Goal: Task Accomplishment & Management: Use online tool/utility

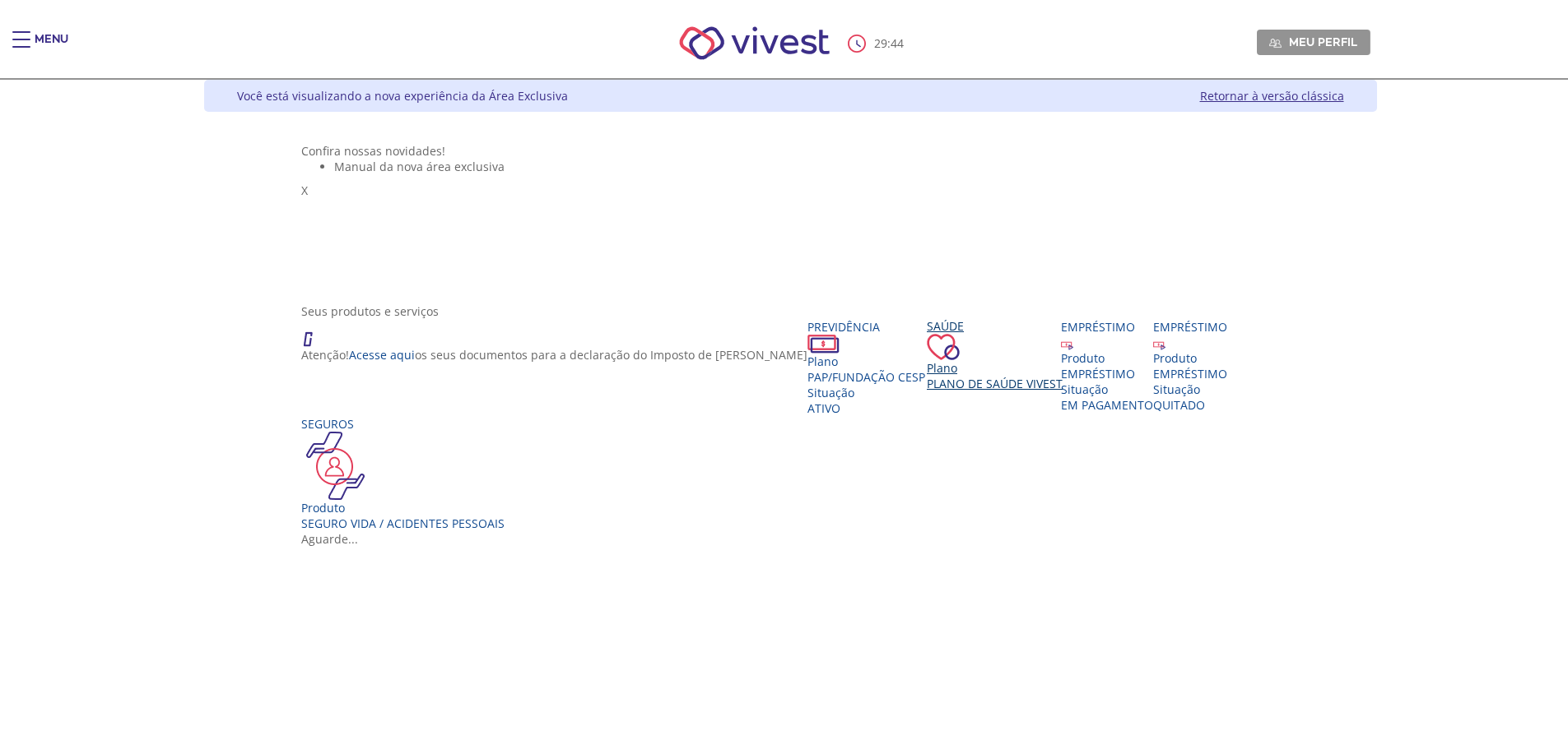
click at [927, 375] on div "Plano" at bounding box center [995, 368] width 136 height 15
click at [925, 393] on span "Plano de Saúde VIVEST" at bounding box center [993, 384] width 136 height 15
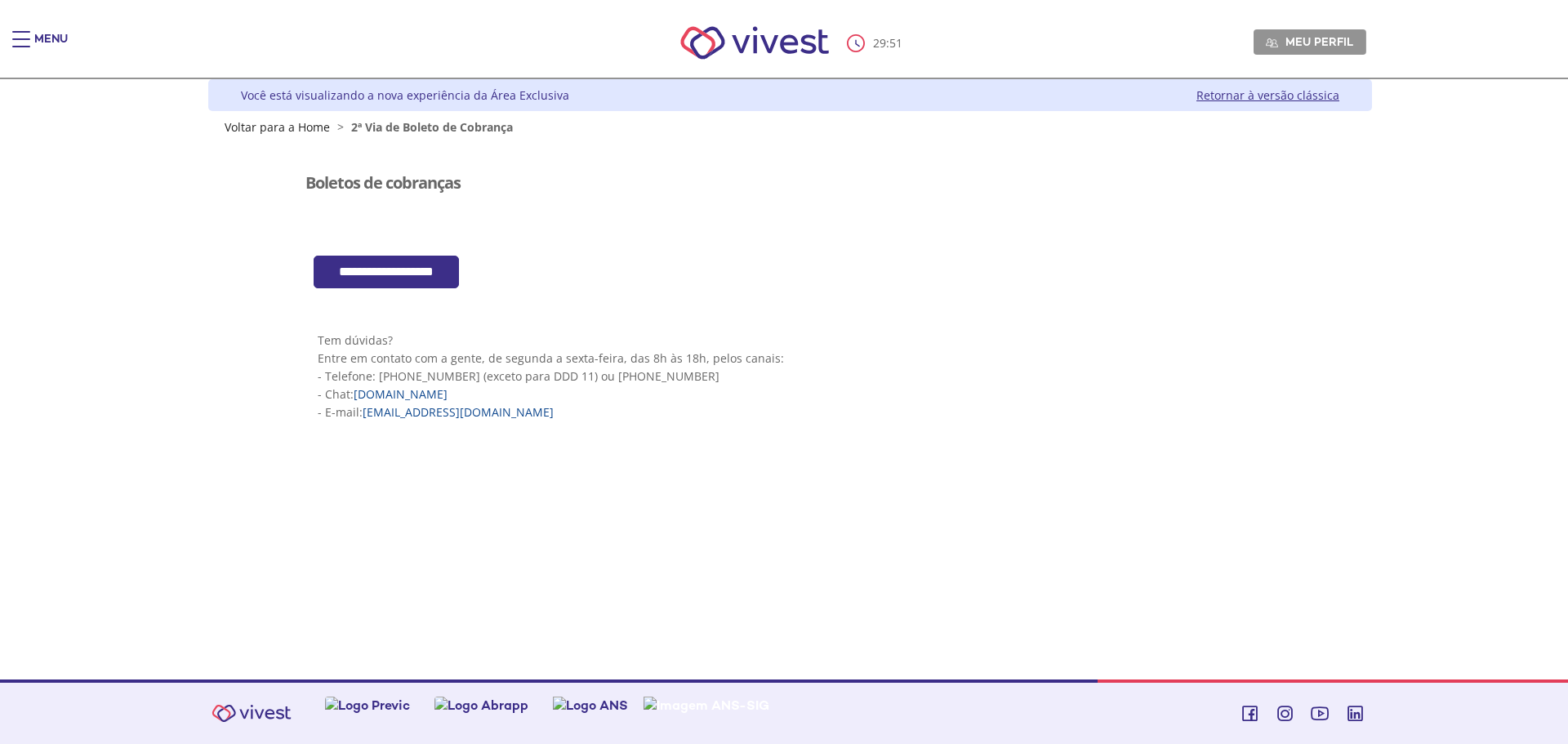
click at [408, 252] on div "Z7_I2KE1AG0LGP1E06EUMQNLM20H2 Visualizador do Conteúdo da Web Menu de ação do c…" at bounding box center [791, 306] width 980 height 343
click at [360, 280] on input "**********" at bounding box center [386, 272] width 146 height 33
click at [24, 29] on nav "29 : 24 Meu perfil Alterar Senha Sair" at bounding box center [784, 44] width 1568 height 71
click at [20, 40] on div "Main header" at bounding box center [21, 48] width 18 height 32
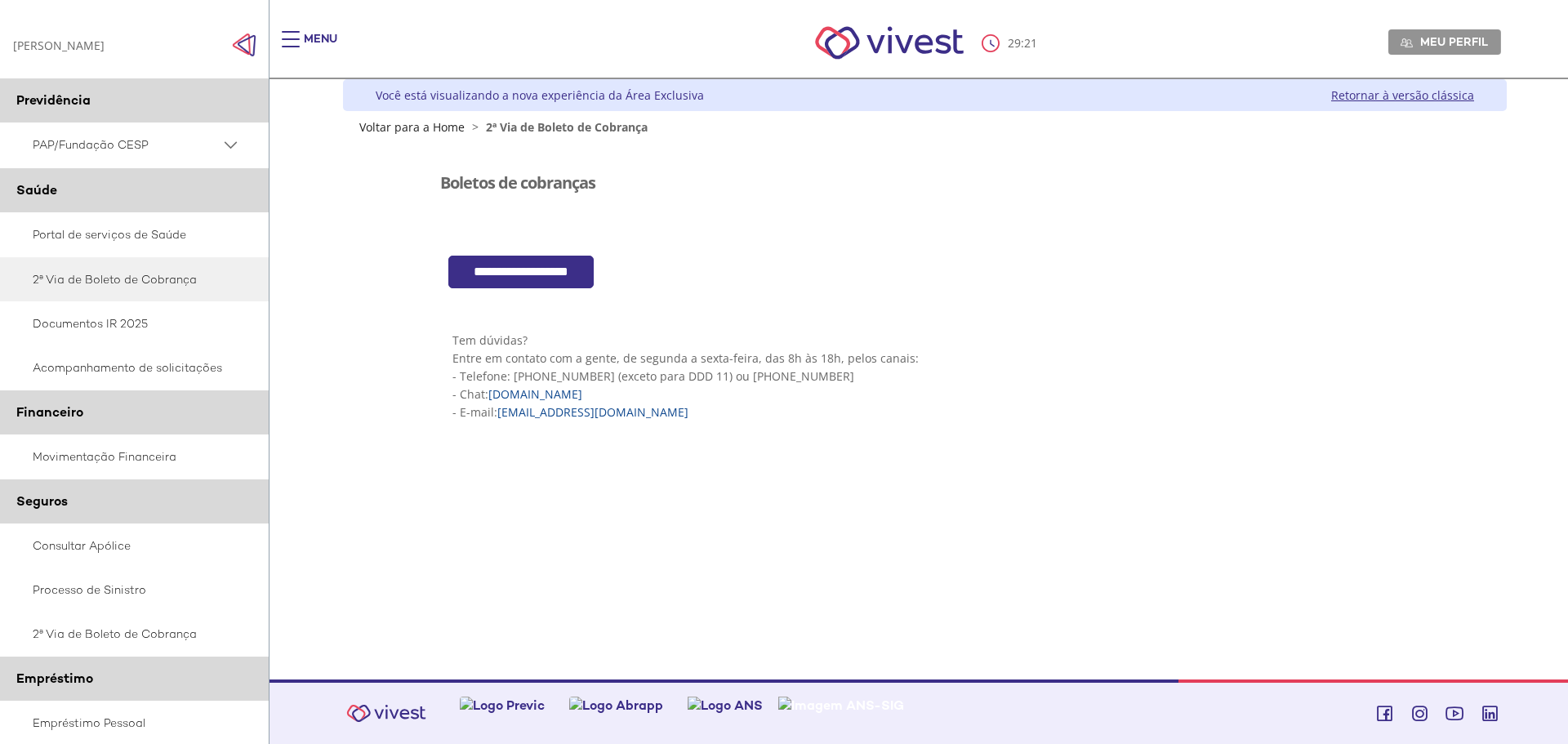
scroll to position [82, 0]
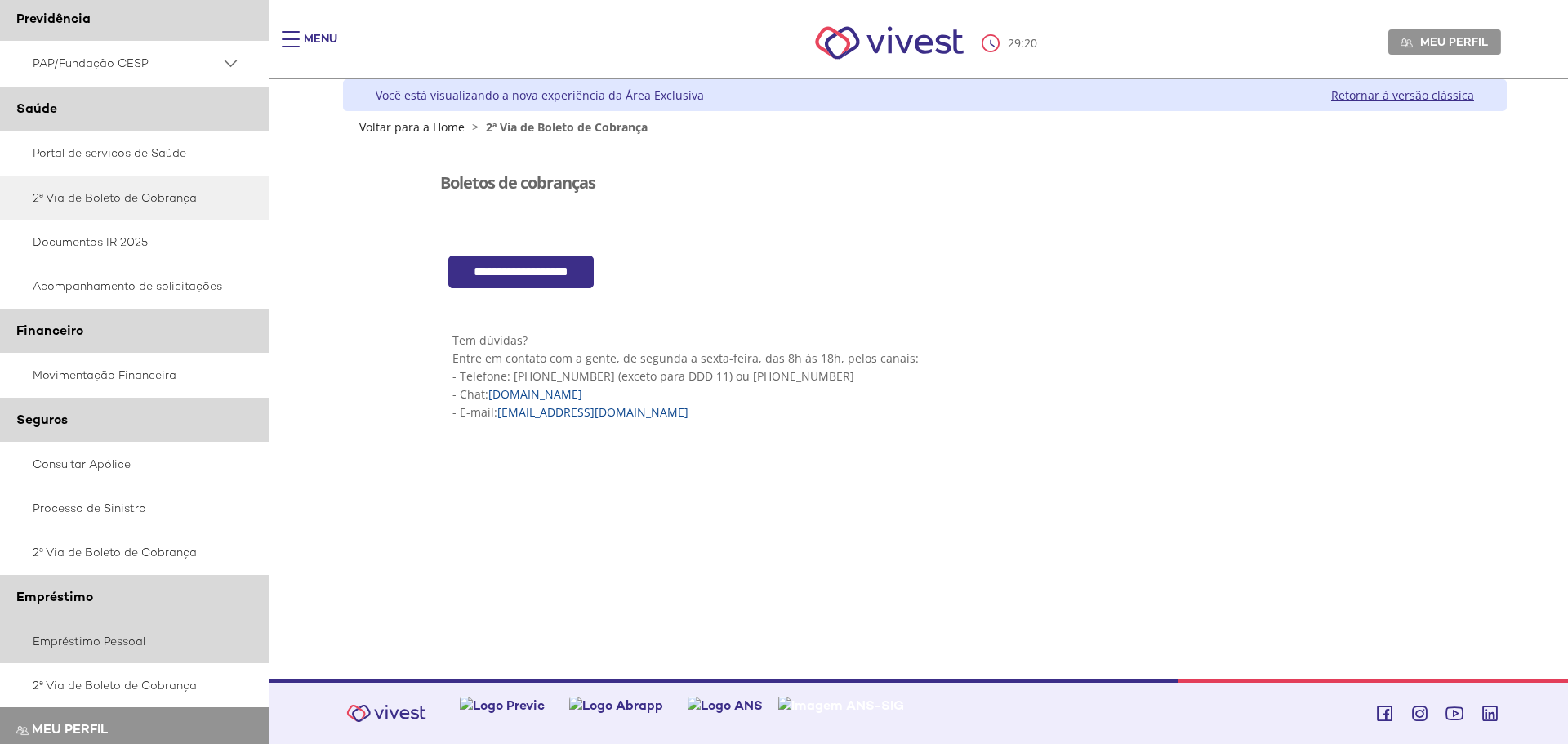
click at [95, 647] on link "Empréstimo Pessoal" at bounding box center [134, 641] width 269 height 44
